Goal: Navigation & Orientation: Go to known website

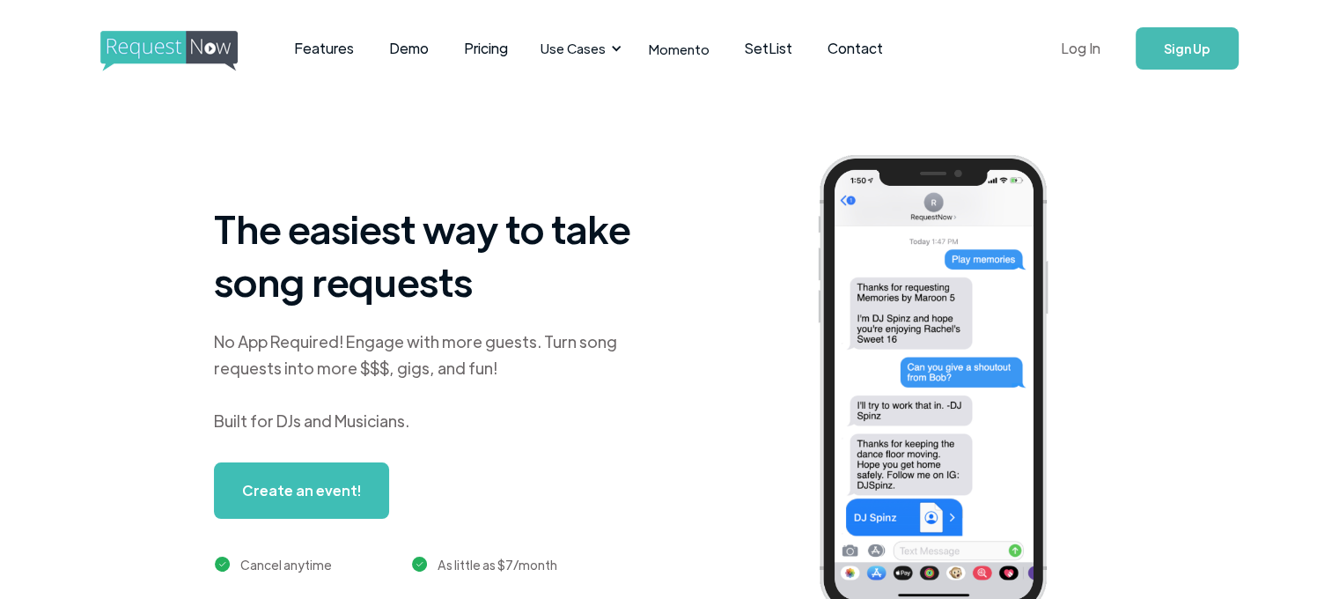
click at [1088, 55] on link "Log In" at bounding box center [1080, 49] width 75 height 62
